Goal: Information Seeking & Learning: Learn about a topic

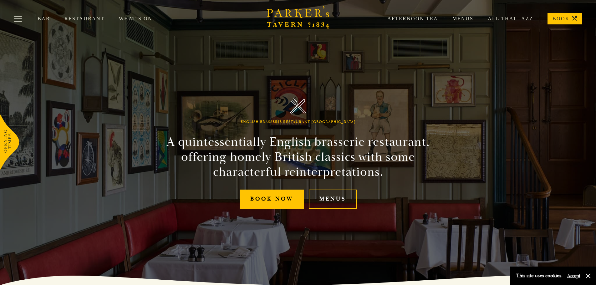
click at [463, 15] on div "Afternoon Tea Menus All That Jazz BOOK" at bounding box center [477, 18] width 209 height 11
click at [464, 18] on link "Menus" at bounding box center [455, 19] width 35 height 6
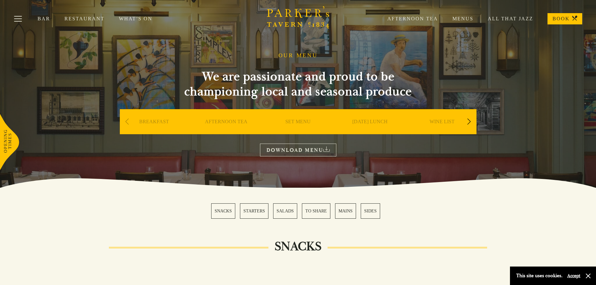
click at [469, 124] on div "Next slide" at bounding box center [469, 122] width 8 height 14
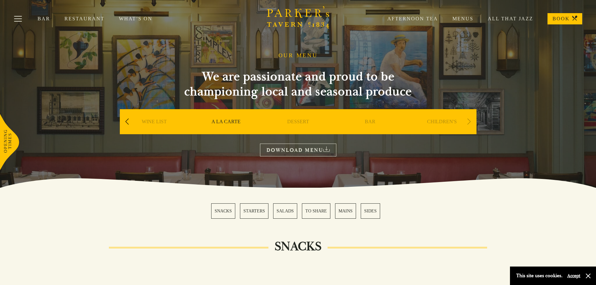
click at [469, 124] on div "Next slide" at bounding box center [469, 122] width 8 height 14
click at [23, 19] on button "Toggle navigation" at bounding box center [18, 20] width 27 height 27
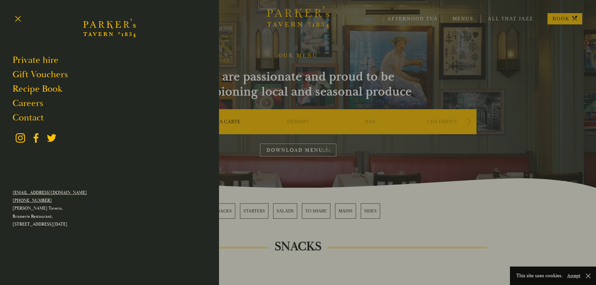
click at [316, 51] on div at bounding box center [298, 142] width 596 height 285
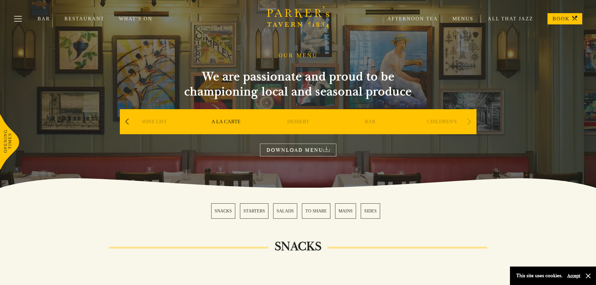
click at [86, 20] on link "Restaurant" at bounding box center [91, 19] width 54 height 6
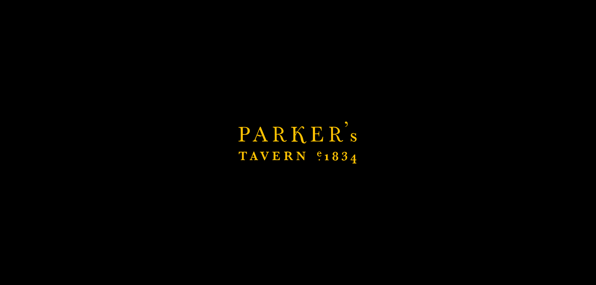
click at [52, 19] on link "Bar" at bounding box center [51, 19] width 27 height 6
